Goal: Find specific page/section: Find specific page/section

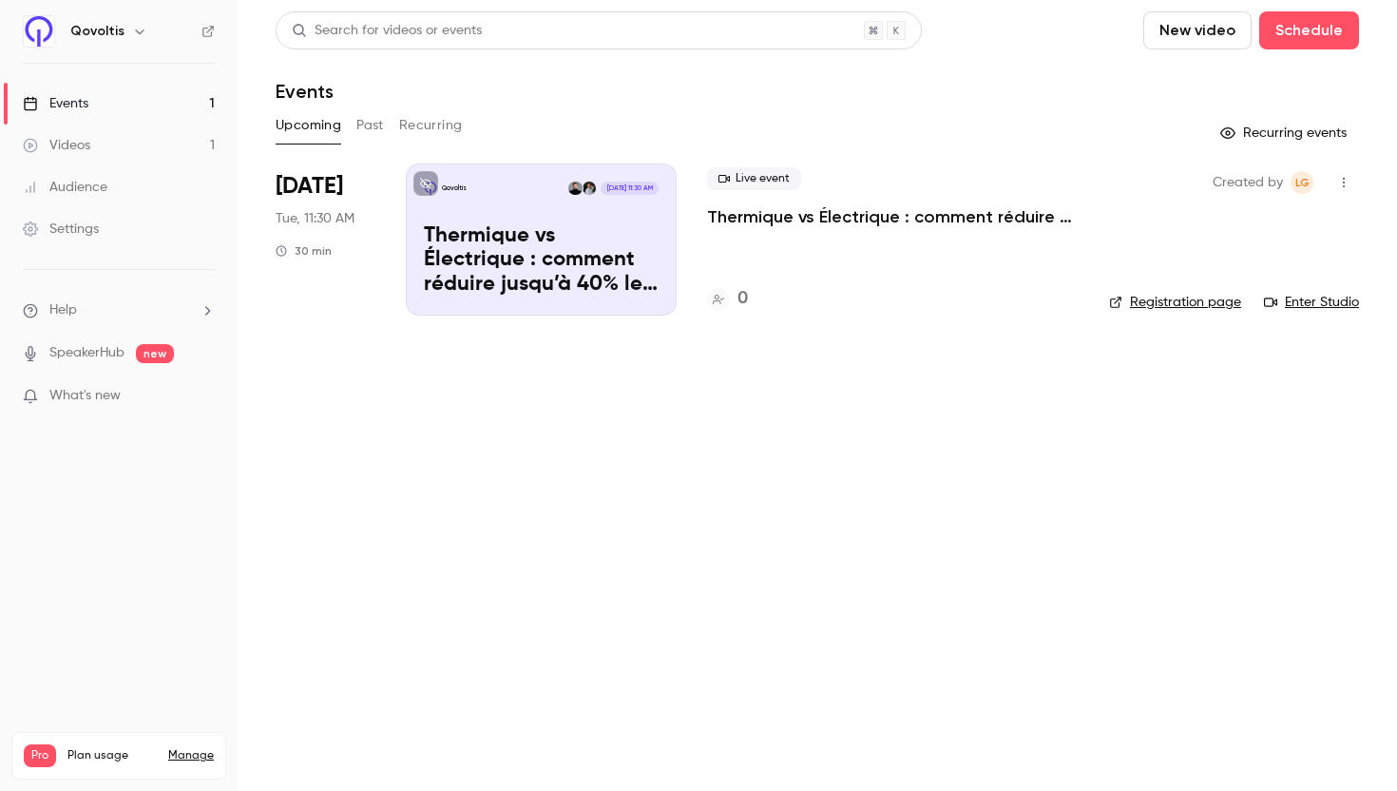
click at [782, 220] on p "Thermique vs Électrique : comment réduire jusqu’à 40% le coût total de votre fl…" at bounding box center [893, 216] width 372 height 23
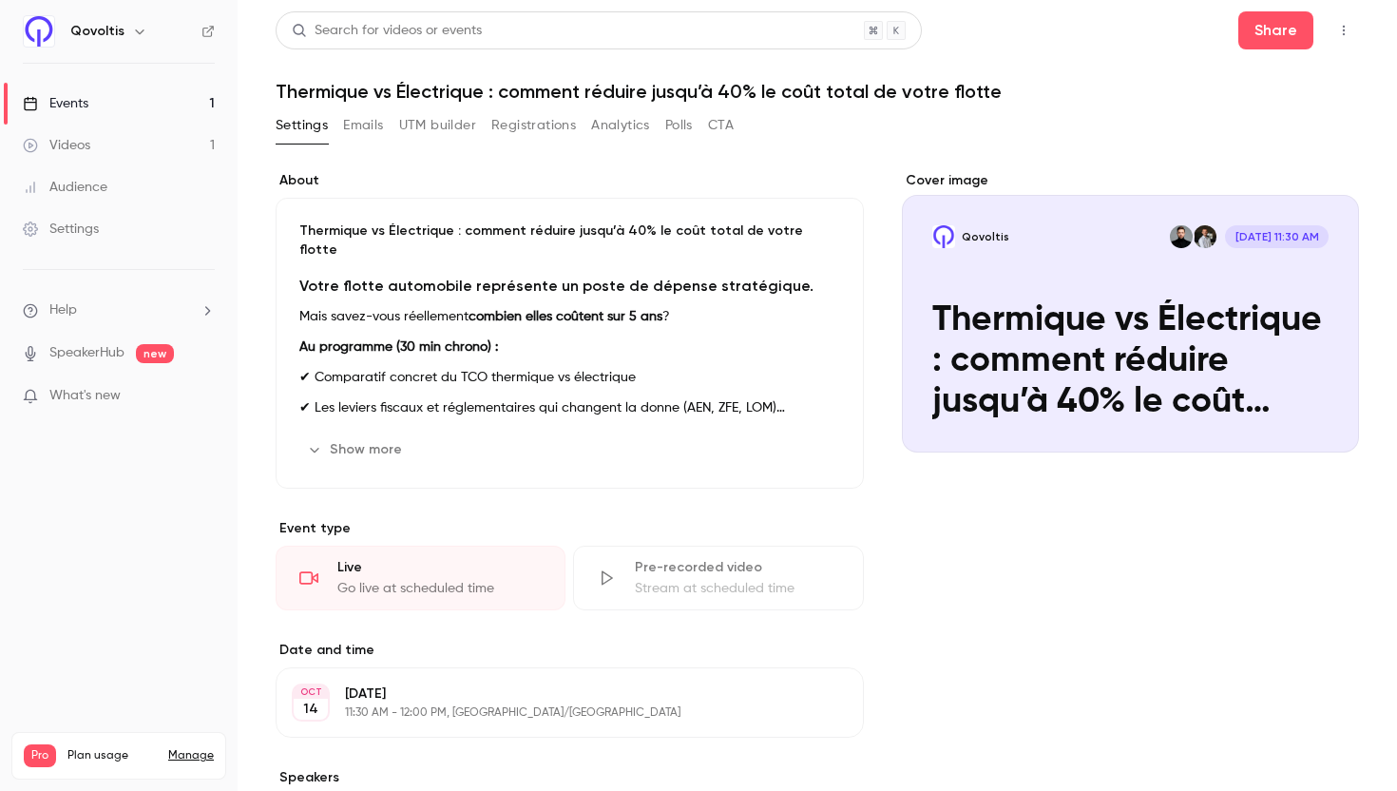
click at [536, 97] on h1 "Thermique vs Électrique : comment réduire jusqu’à 40% le coût total de votre fl…" at bounding box center [817, 91] width 1083 height 23
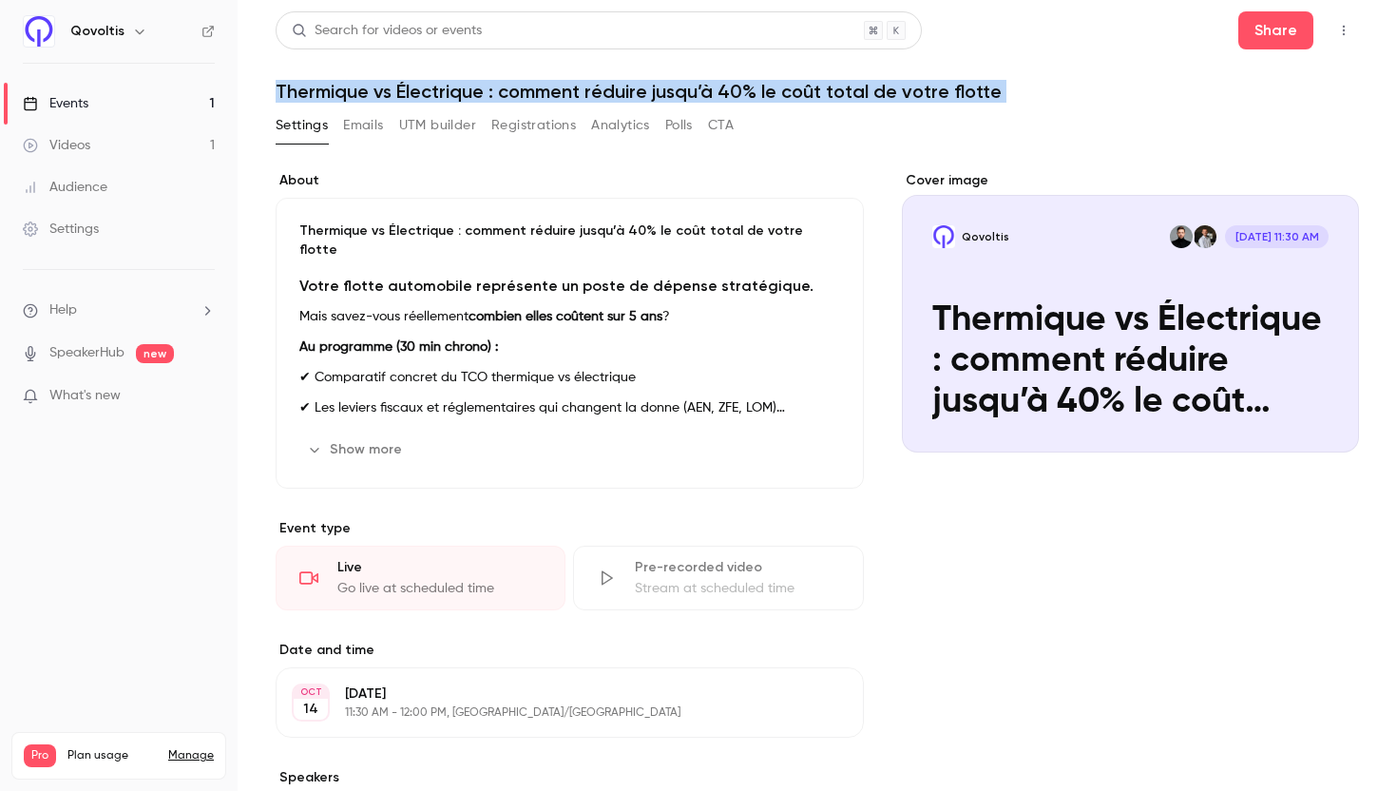
click at [536, 97] on h1 "Thermique vs Électrique : comment réduire jusqu’à 40% le coût total de votre fl…" at bounding box center [817, 91] width 1083 height 23
copy div "Thermique vs Électrique : comment réduire jusqu’à 40% le coût total de votre fl…"
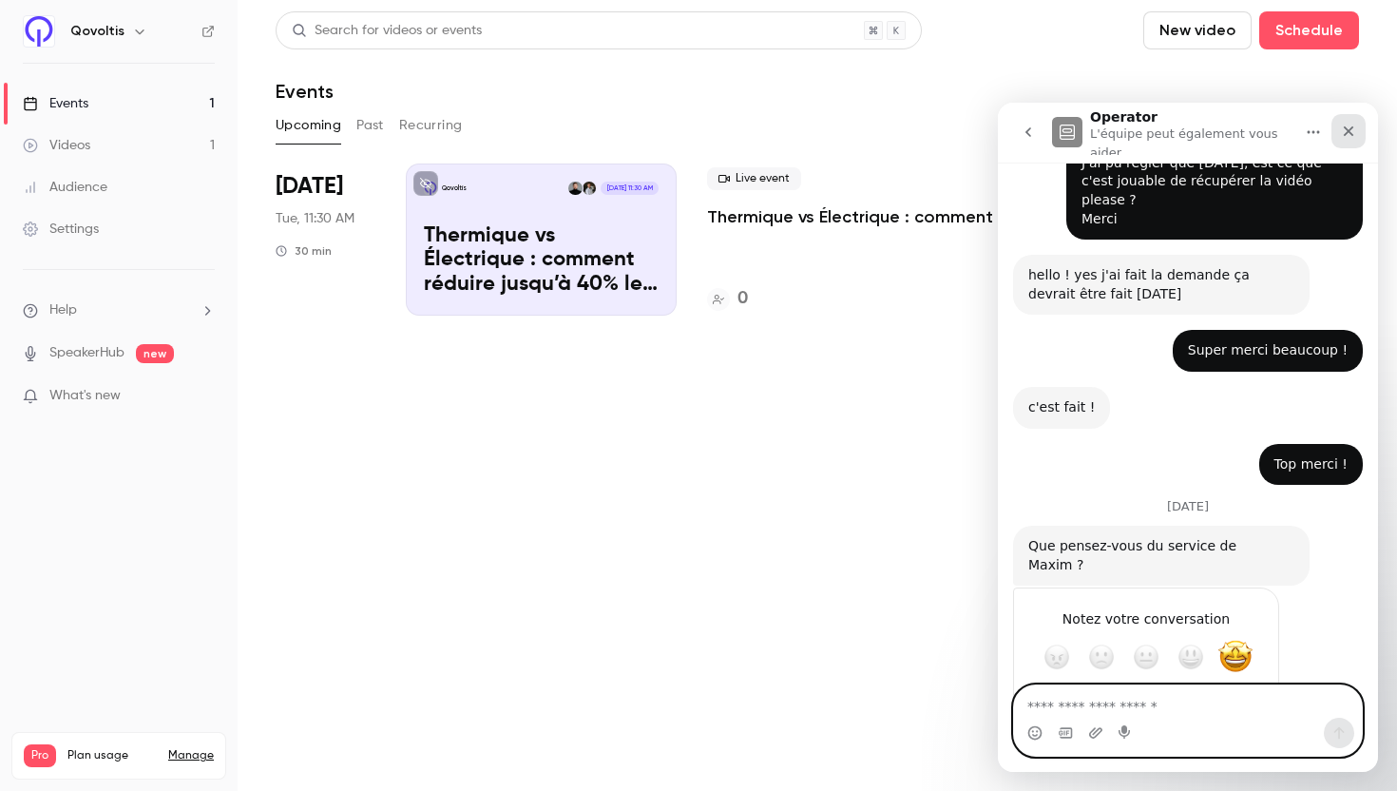
scroll to position [1181, 0]
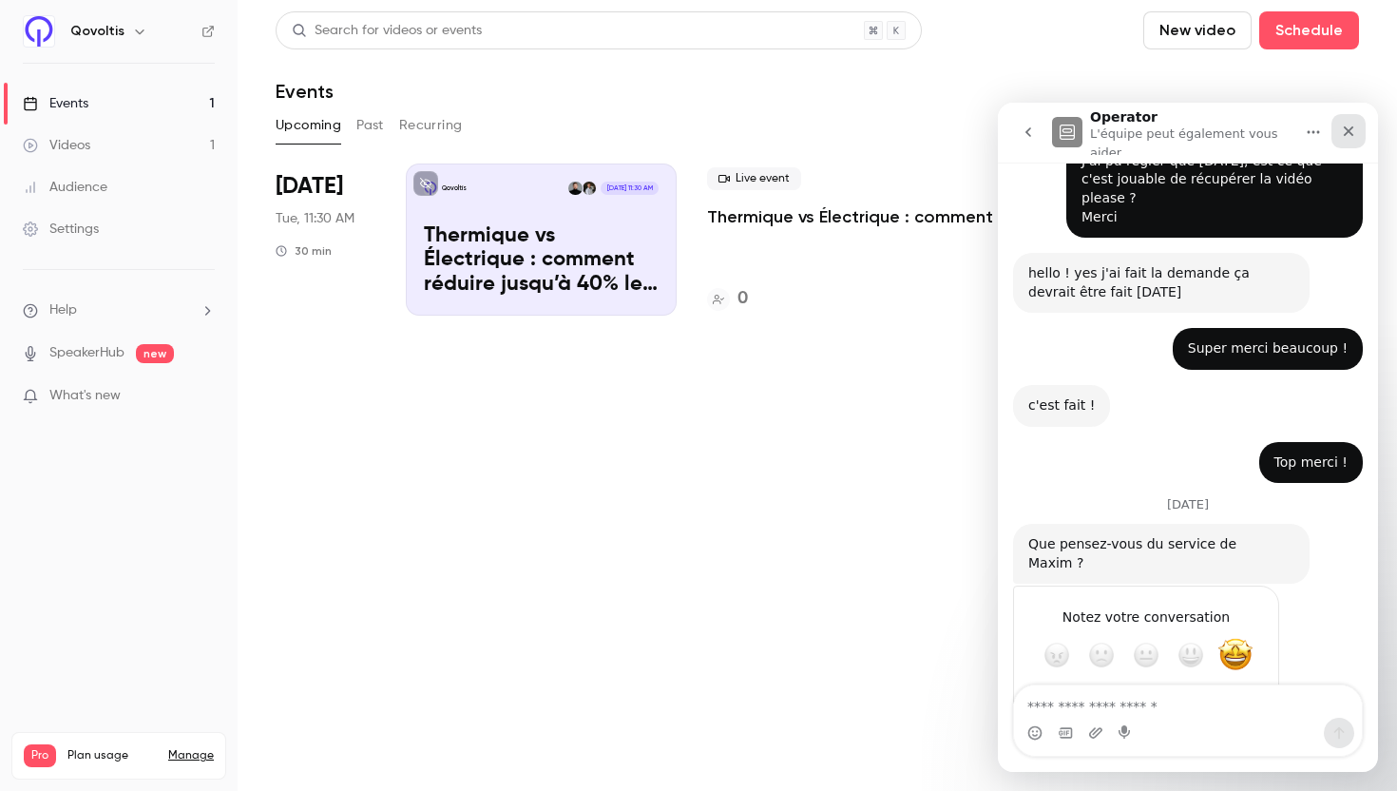
click at [1341, 130] on icon "Fermer" at bounding box center [1348, 131] width 15 height 15
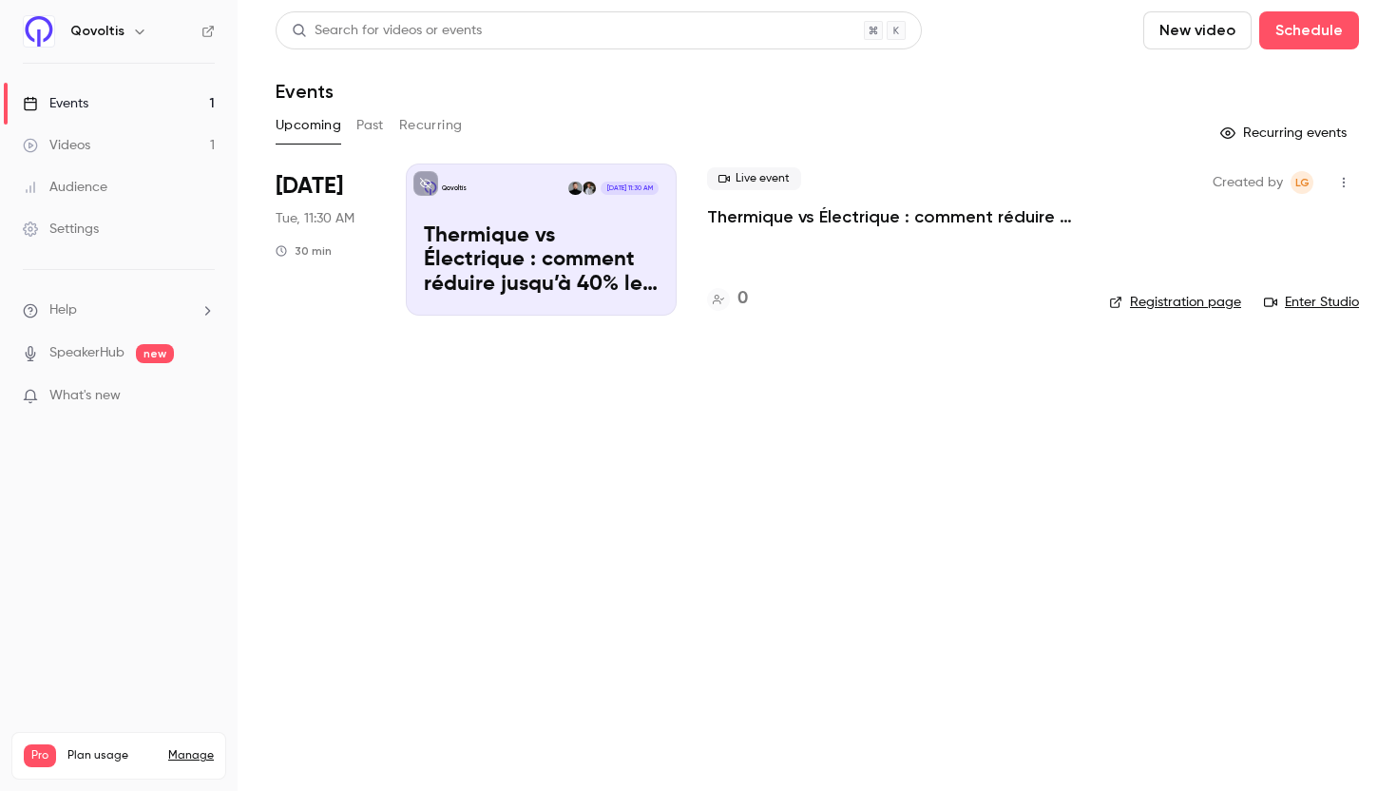
click at [486, 196] on div "Qovoltis Oct 14, 11:30 AM Thermique vs Électrique : comment réduire jusqu’à 40%…" at bounding box center [541, 239] width 271 height 152
